Goal: Information Seeking & Learning: Learn about a topic

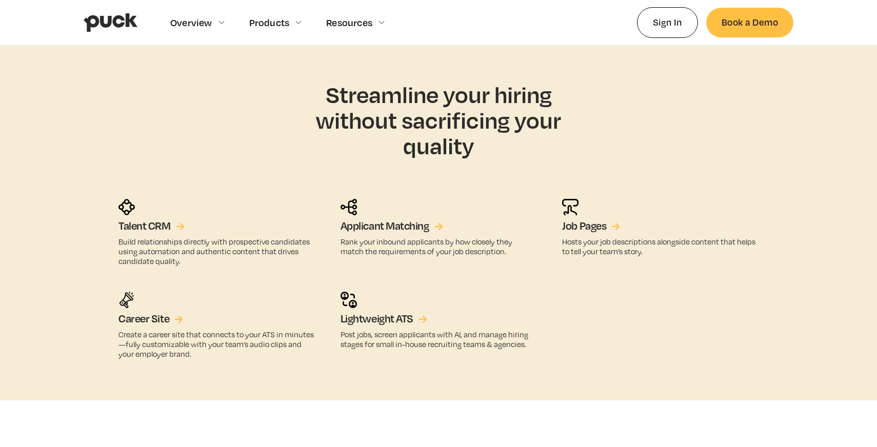
scroll to position [1747, 0]
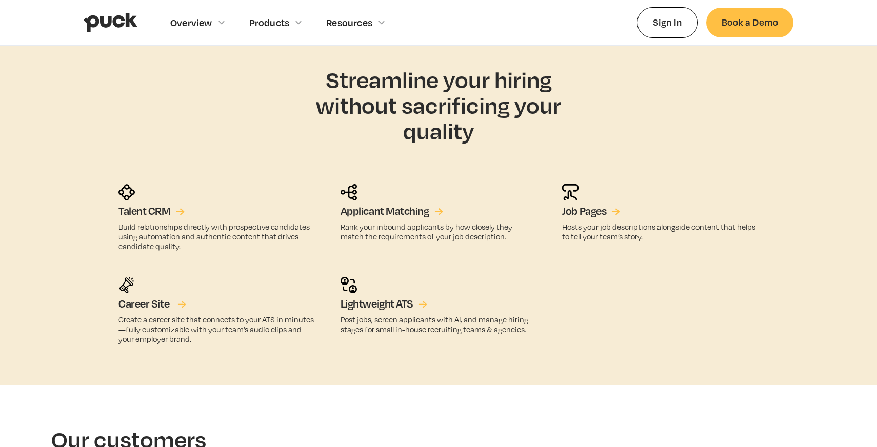
click at [181, 303] on div "→" at bounding box center [181, 303] width 9 height 13
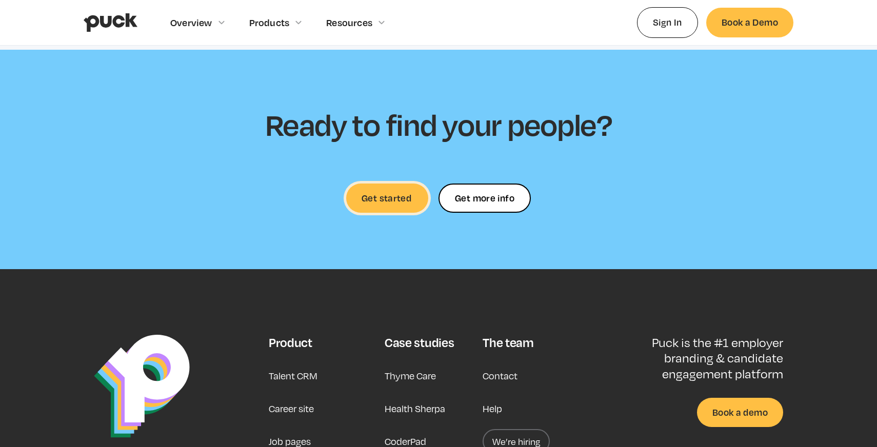
scroll to position [2940, 0]
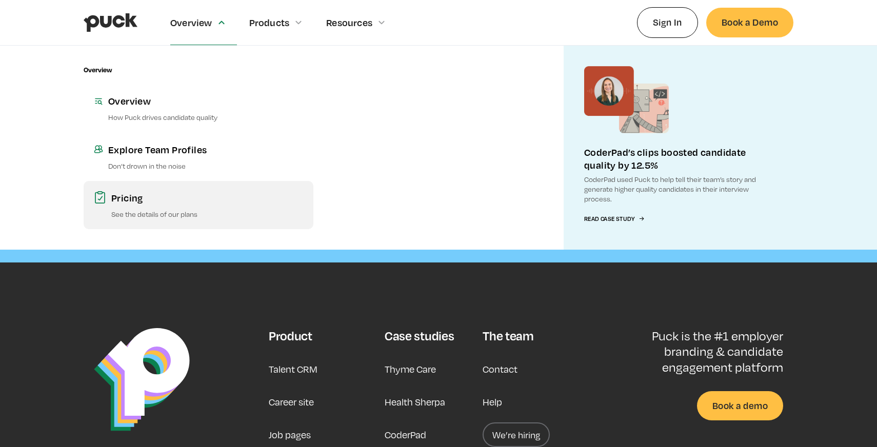
click at [146, 201] on div "Pricing" at bounding box center [207, 197] width 192 height 13
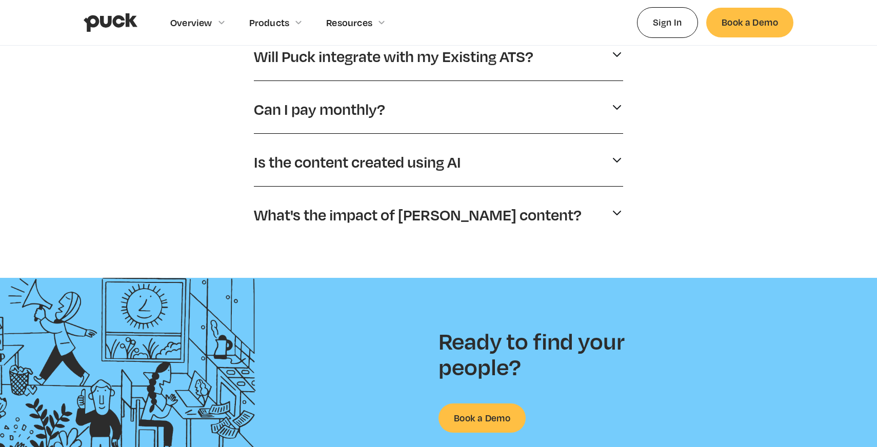
scroll to position [581, 0]
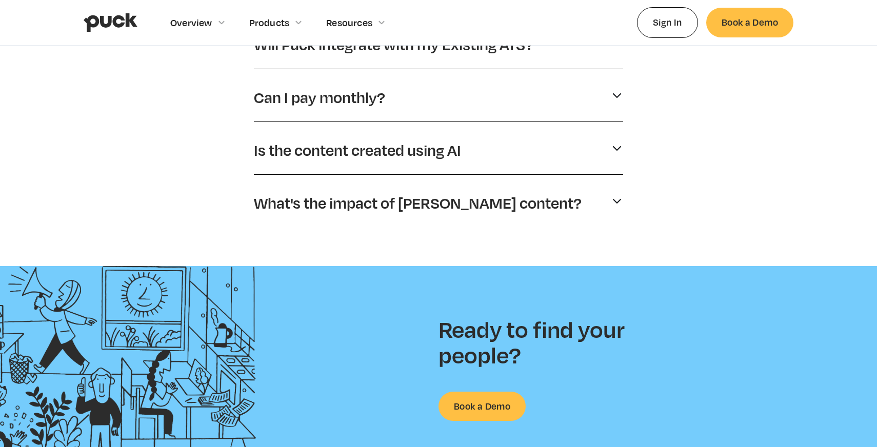
click at [382, 153] on p "Is the content created using AI" at bounding box center [357, 149] width 207 height 19
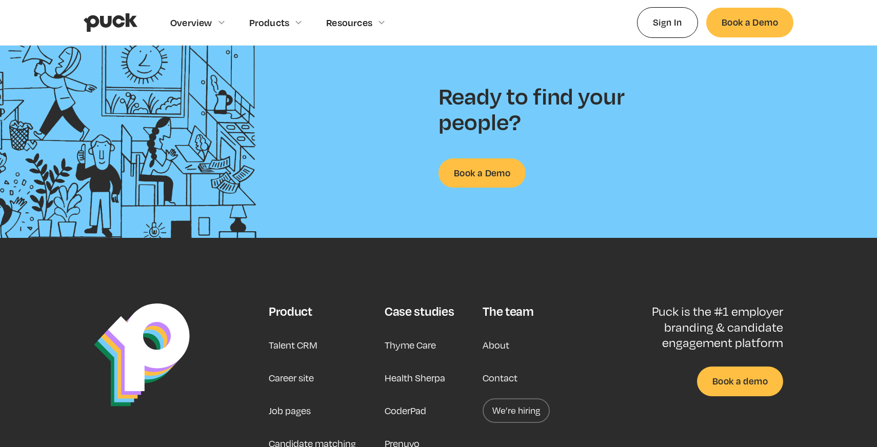
scroll to position [887, 0]
